Goal: Ask a question

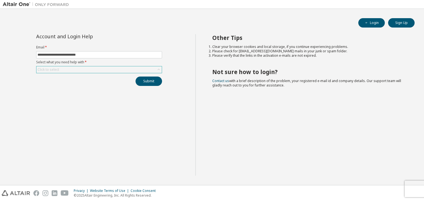
type input "**********"
click at [87, 68] on div "Click to select" at bounding box center [98, 69] width 125 height 7
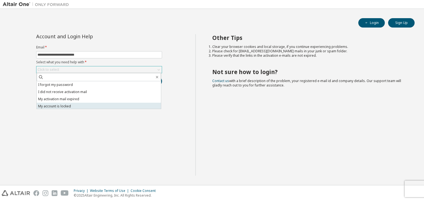
scroll to position [15, 0]
click at [64, 106] on li "I don't know but can't login" at bounding box center [99, 105] width 124 height 7
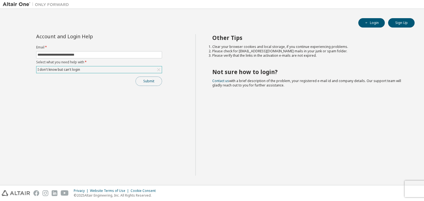
click at [147, 79] on button "Submit" at bounding box center [148, 81] width 26 height 9
click at [149, 79] on button "Submit" at bounding box center [148, 81] width 26 height 9
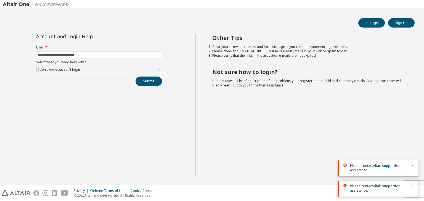
click at [412, 167] on icon "button" at bounding box center [411, 165] width 3 height 3
click at [412, 167] on div "Other Tips Clear your browser cookies and local storage, if you continue experi…" at bounding box center [308, 105] width 226 height 142
click at [410, 187] on icon "button" at bounding box center [411, 186] width 3 height 3
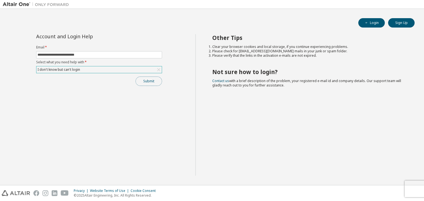
click at [150, 81] on button "Submit" at bounding box center [148, 81] width 26 height 9
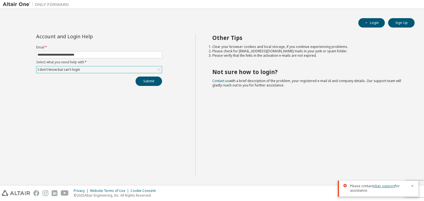
click at [388, 188] on link "Altair support" at bounding box center [384, 186] width 22 height 5
click at [385, 185] on link "Altair support" at bounding box center [384, 186] width 22 height 5
